Goal: Task Accomplishment & Management: Complete application form

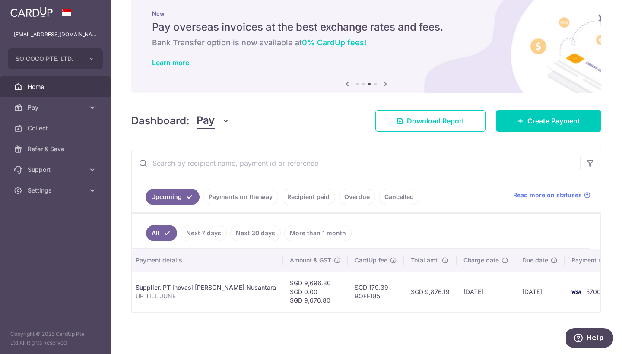
scroll to position [20, 0]
click at [540, 121] on span "Create Payment" at bounding box center [553, 121] width 53 height 10
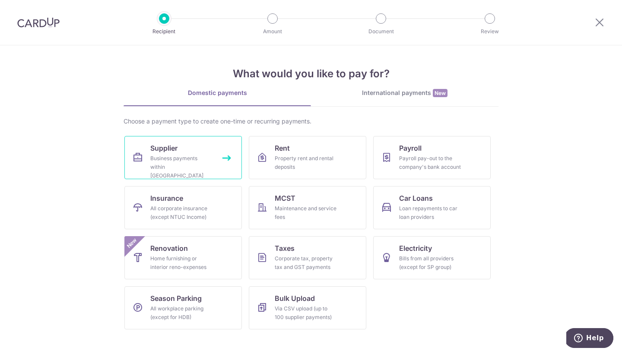
click at [170, 156] on div "Business payments within Singapore" at bounding box center [181, 167] width 62 height 26
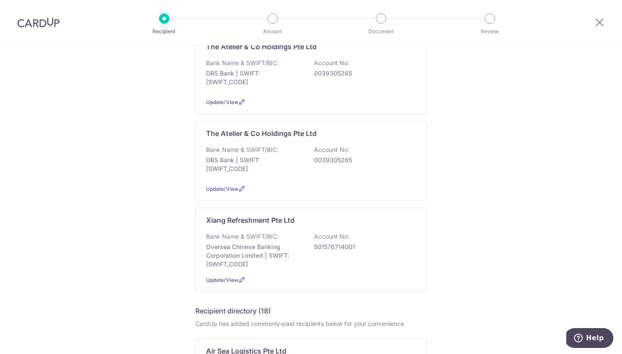
scroll to position [739, 0]
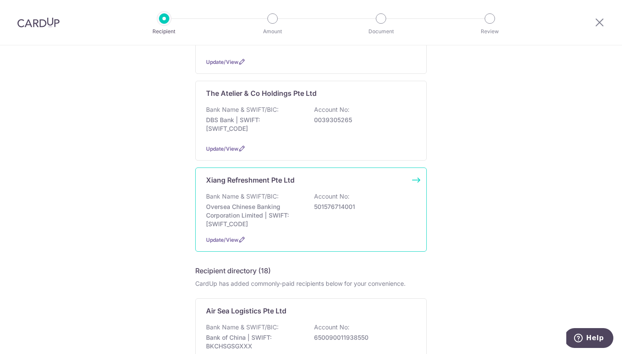
click at [390, 206] on div "Bank Name & SWIFT/BIC: Oversea Chinese Banking Corporation Limited | SWIFT: OCB…" at bounding box center [311, 210] width 210 height 36
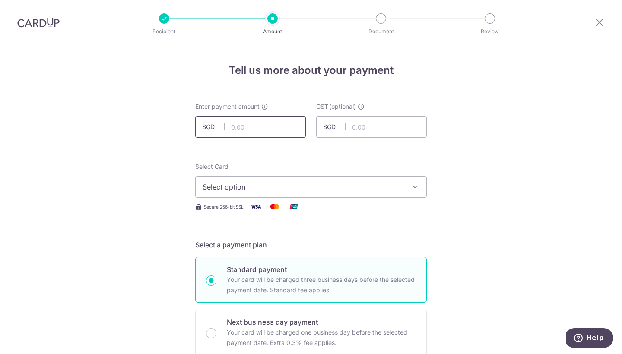
click at [248, 128] on input "text" at bounding box center [250, 127] width 111 height 22
type input "7,926.48"
click at [405, 189] on button "Select option" at bounding box center [311, 187] width 232 height 22
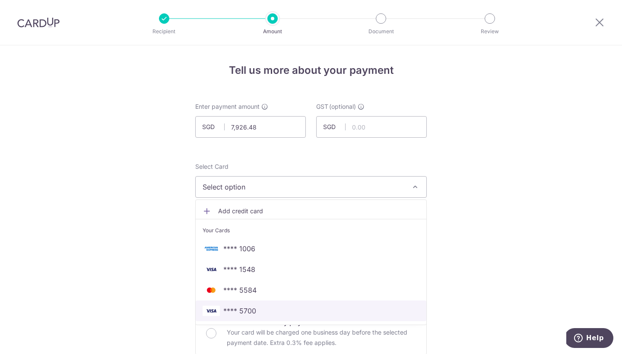
click at [317, 310] on span "**** 5700" at bounding box center [311, 311] width 217 height 10
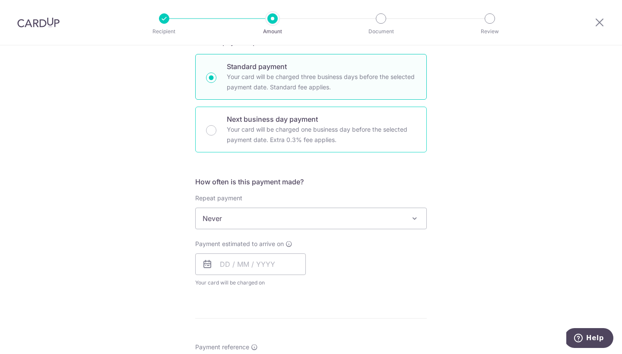
scroll to position [206, 0]
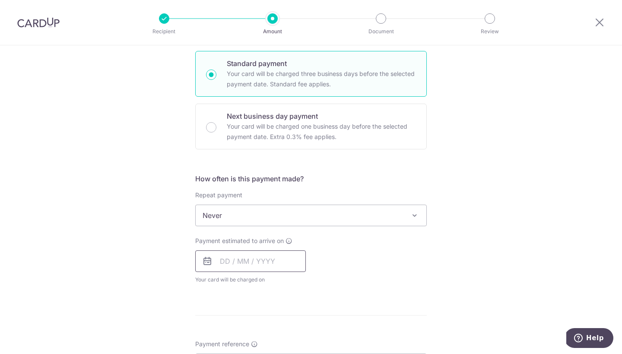
click at [261, 266] on input "text" at bounding box center [250, 262] width 111 height 22
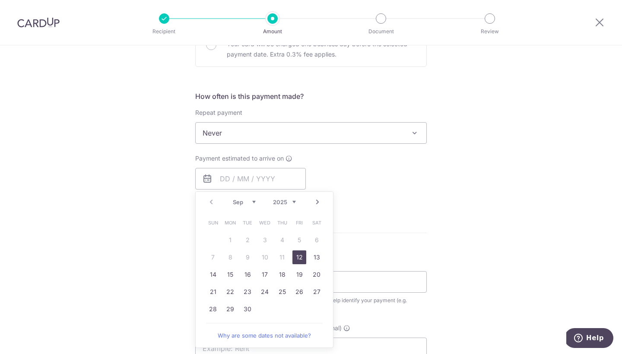
click at [295, 260] on link "12" at bounding box center [299, 258] width 14 height 14
type input "12/09/2025"
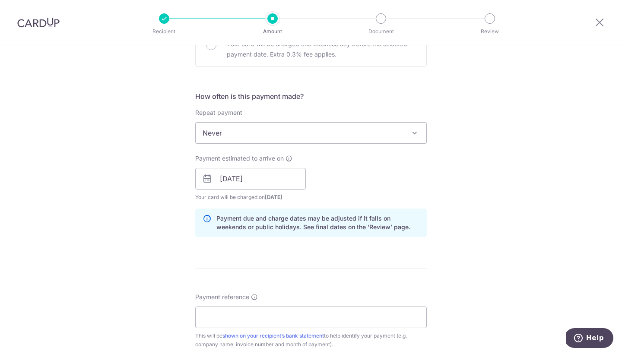
click at [374, 230] on p "Payment due and charge dates may be adjusted if it falls on weekends or public …" at bounding box center [317, 222] width 203 height 17
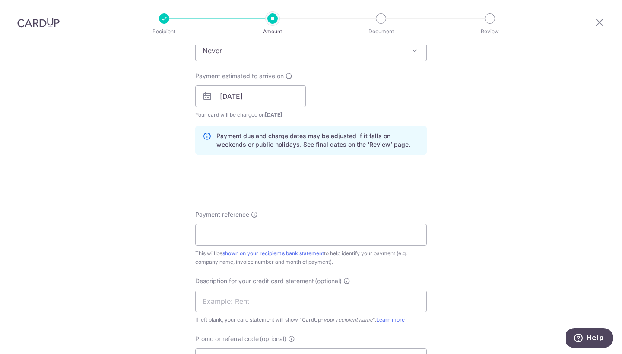
scroll to position [372, 0]
click at [372, 231] on input "Payment reference" at bounding box center [311, 234] width 232 height 22
type input "aug payment"
click at [238, 295] on input "text" at bounding box center [311, 301] width 232 height 22
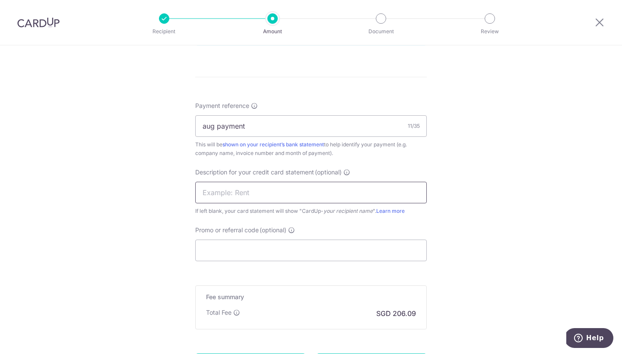
scroll to position [481, 0]
type input "aug coconut pay"
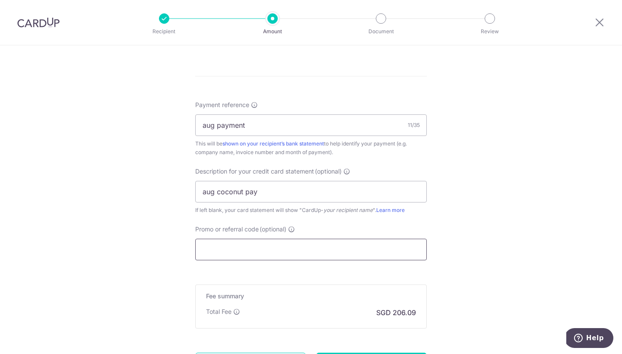
click at [219, 253] on input "Promo or referral code (optional)" at bounding box center [311, 250] width 232 height 22
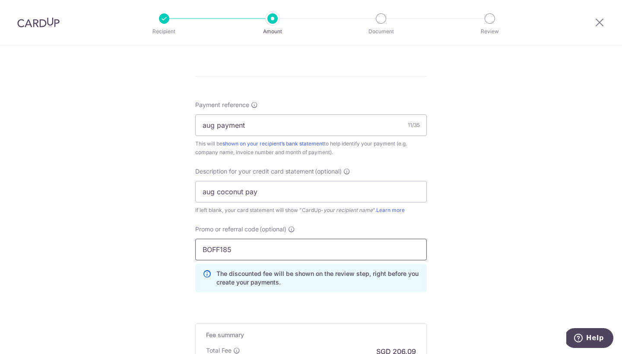
type input "BOFF185"
click at [456, 218] on div "Tell us more about your payment Enter payment amount SGD 7,926.48 7926.48 GST (…" at bounding box center [311, 22] width 622 height 914
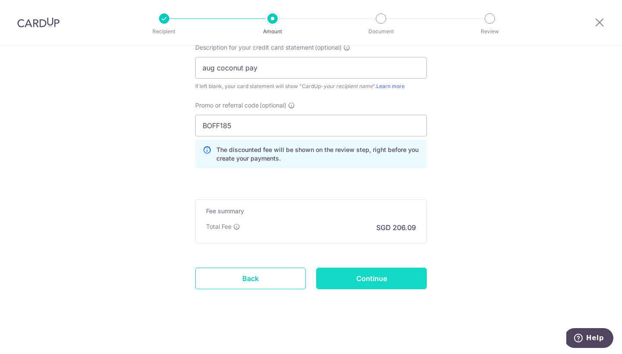
scroll to position [605, 0]
click at [347, 279] on input "Continue" at bounding box center [371, 279] width 111 height 22
type input "Create Schedule"
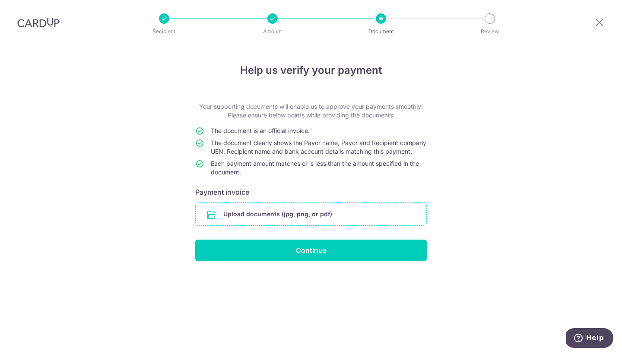
click at [289, 225] on input "file" at bounding box center [311, 214] width 231 height 22
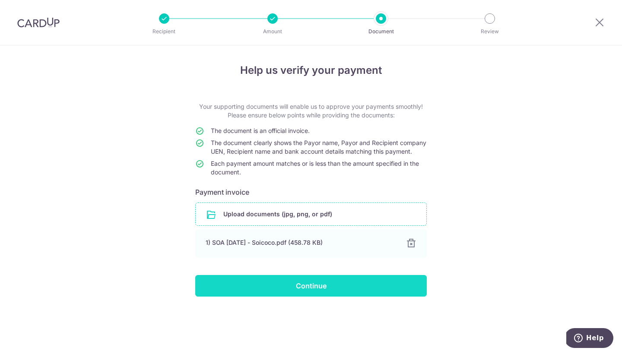
click at [384, 297] on input "Continue" at bounding box center [311, 286] width 232 height 22
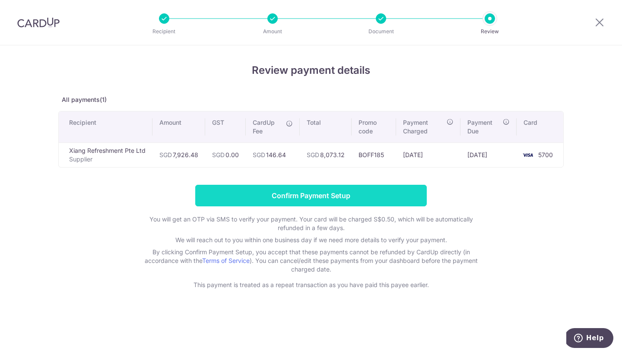
click at [343, 202] on input "Confirm Payment Setup" at bounding box center [311, 196] width 232 height 22
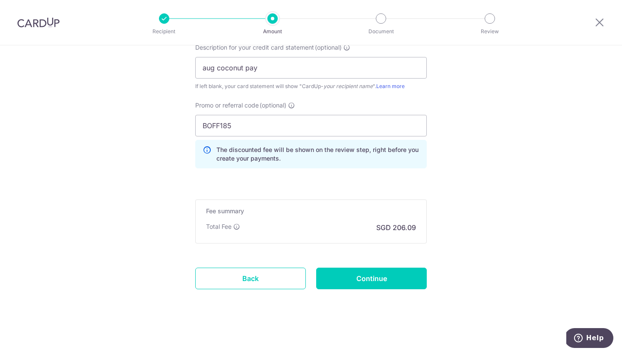
scroll to position [640, 0]
click at [366, 280] on input "Continue" at bounding box center [371, 279] width 111 height 22
type input "Update Schedule"
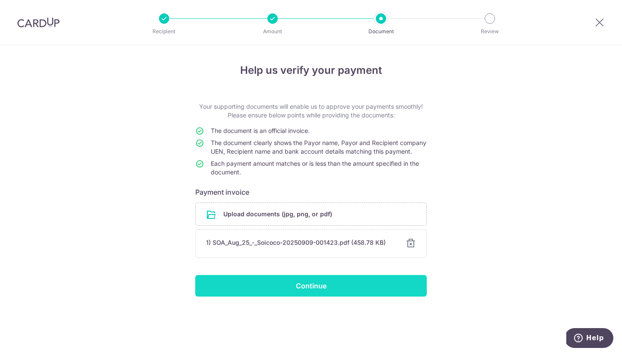
click at [325, 297] on input "Continue" at bounding box center [311, 286] width 232 height 22
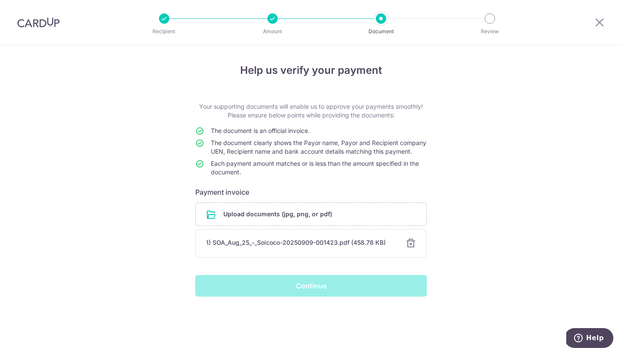
click at [325, 297] on div "Continue" at bounding box center [311, 286] width 242 height 22
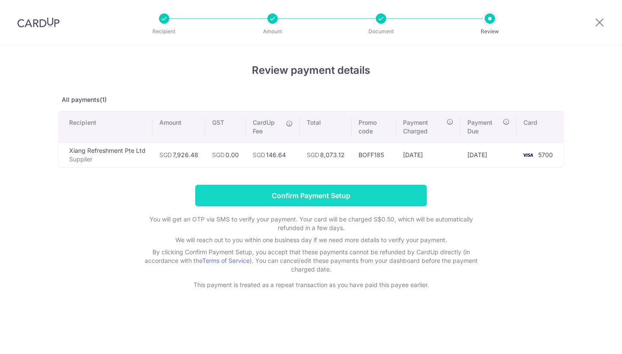
click at [280, 196] on input "Confirm Payment Setup" at bounding box center [311, 196] width 232 height 22
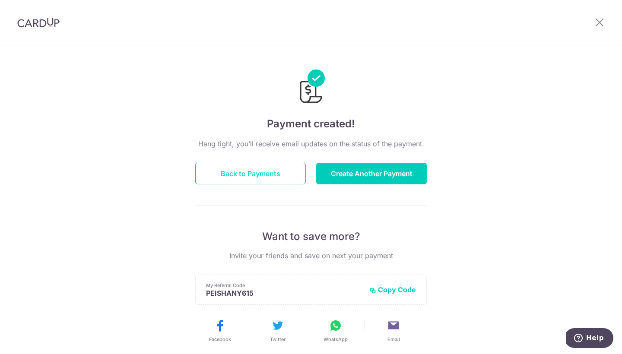
click at [261, 174] on button "Back to Payments" at bounding box center [250, 174] width 111 height 22
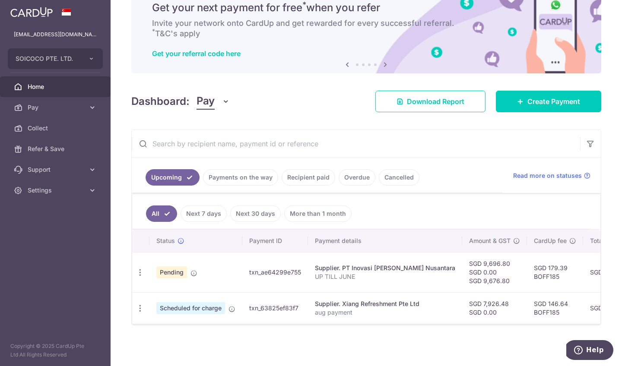
scroll to position [40, 0]
